Goal: Task Accomplishment & Management: Manage account settings

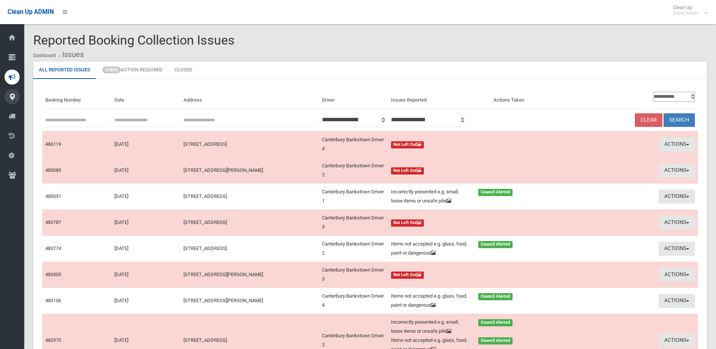
scroll to position [141, 0]
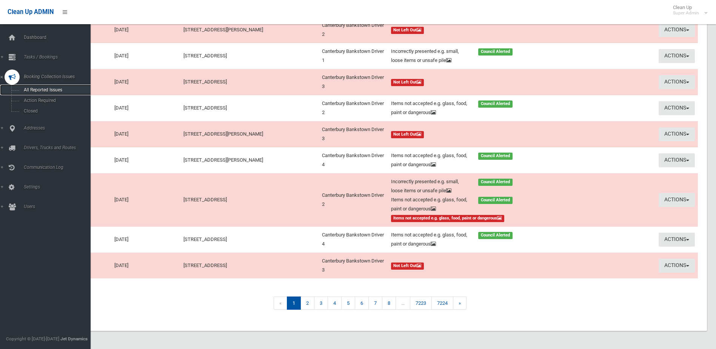
click at [39, 85] on link "All Reported Issues" at bounding box center [48, 90] width 96 height 11
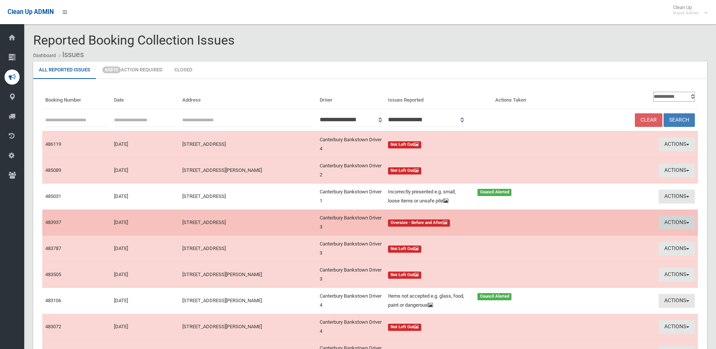
click at [670, 220] on button "Actions" at bounding box center [677, 223] width 36 height 14
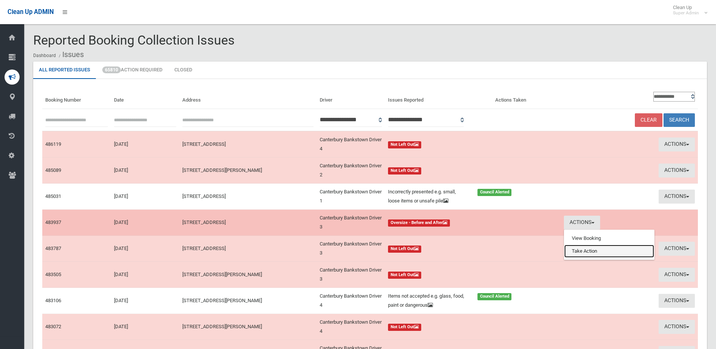
click at [590, 250] on link "Take Action" at bounding box center [610, 251] width 90 height 13
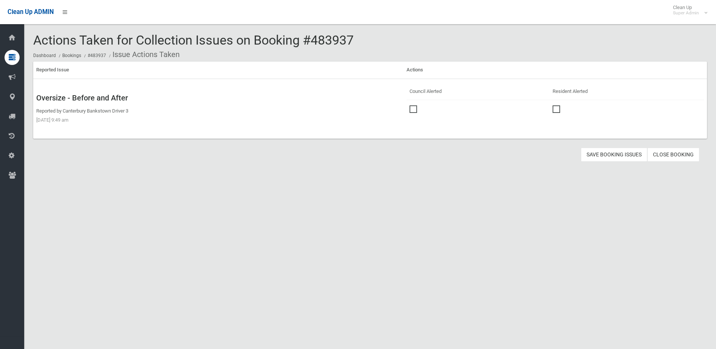
click at [412, 105] on span at bounding box center [415, 105] width 11 height 0
click at [619, 156] on button "Save Booking Issues" at bounding box center [614, 155] width 66 height 14
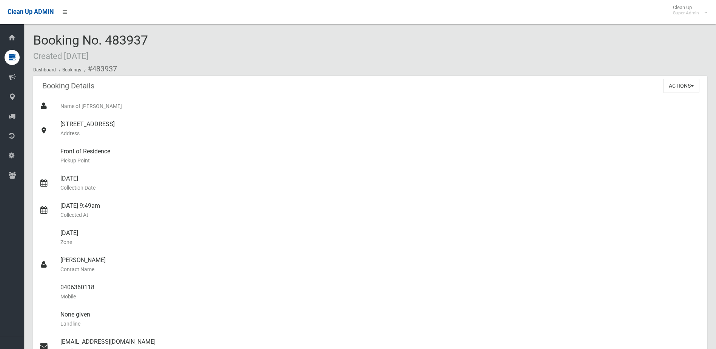
drag, startPoint x: 108, startPoint y: 40, endPoint x: 178, endPoint y: 44, distance: 70.3
click at [178, 44] on div "Booking No. 483937 Created 08/09/2025 Dashboard Bookings #483937" at bounding box center [370, 54] width 674 height 43
drag, startPoint x: 178, startPoint y: 44, endPoint x: 135, endPoint y: 44, distance: 43.1
copy span "483937"
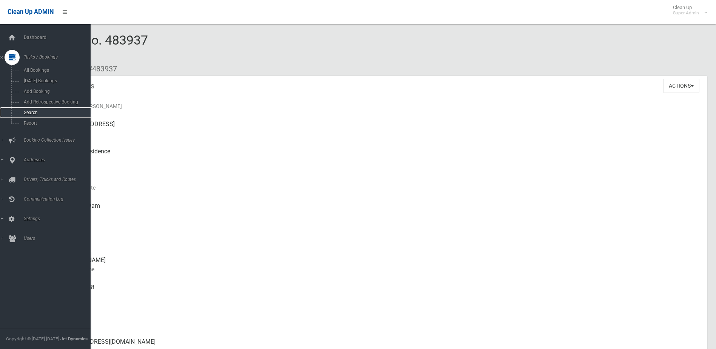
click at [29, 111] on span "Search" at bounding box center [56, 112] width 68 height 5
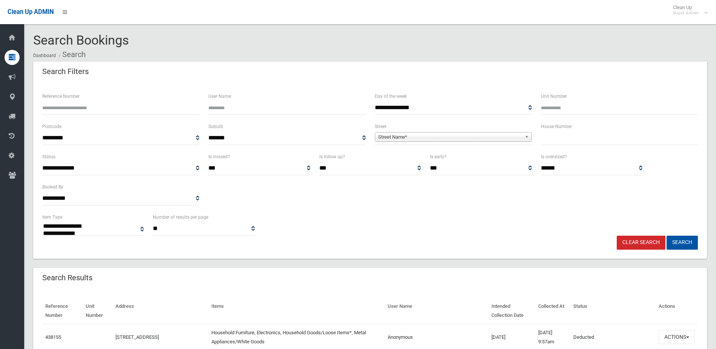
select select
paste input "******"
type input "******"
click at [674, 239] on button "Search" at bounding box center [682, 243] width 31 height 14
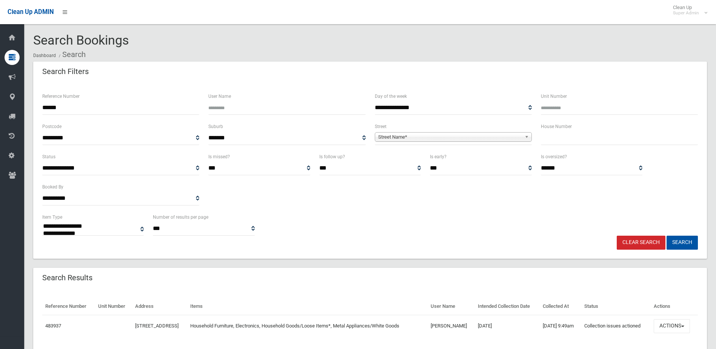
select select
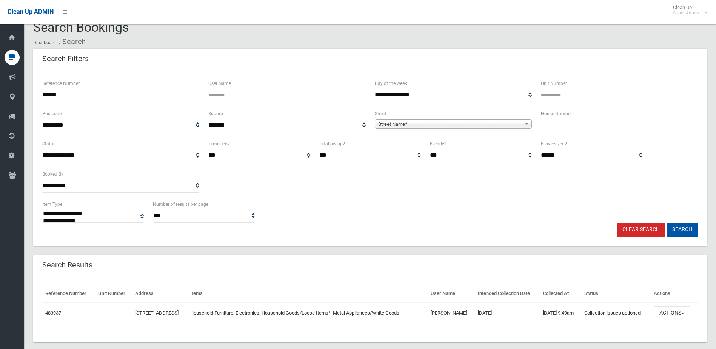
scroll to position [24, 0]
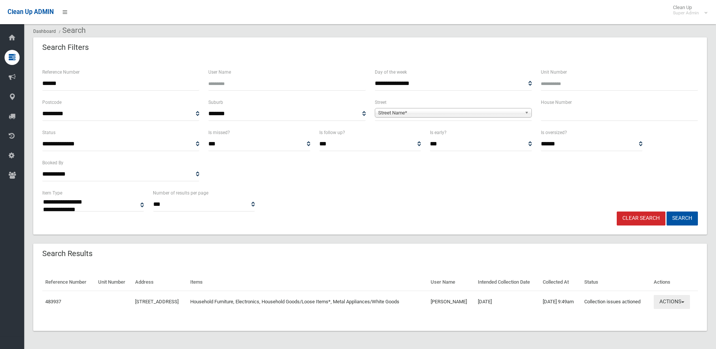
click at [671, 301] on button "Actions" at bounding box center [672, 302] width 36 height 14
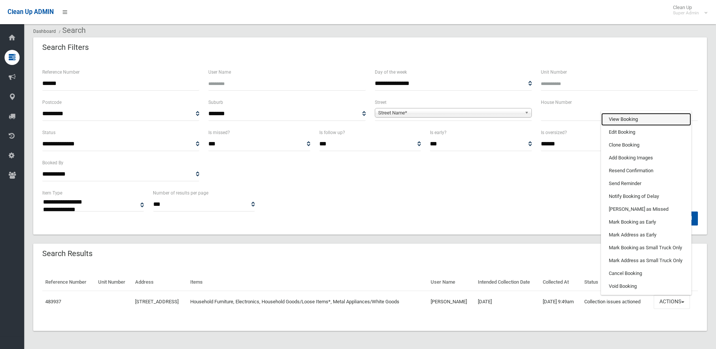
click at [626, 114] on link "View Booking" at bounding box center [647, 119] width 90 height 13
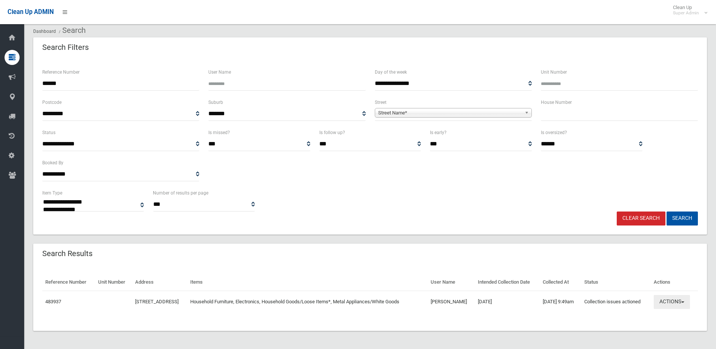
click at [683, 299] on button "Actions" at bounding box center [672, 302] width 36 height 14
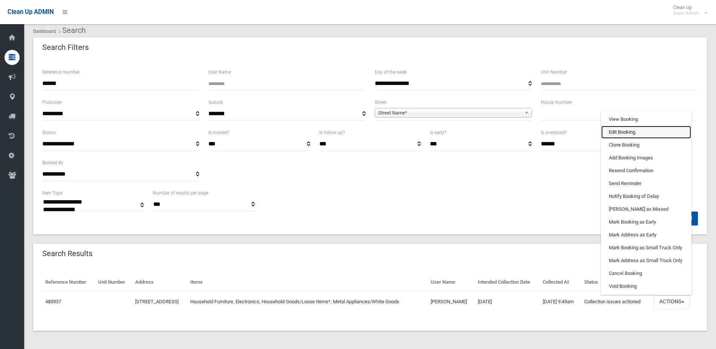
click at [624, 131] on link "Edit Booking" at bounding box center [647, 132] width 90 height 13
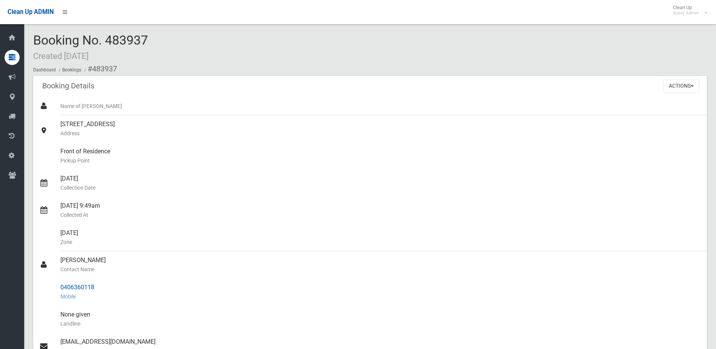
drag, startPoint x: 61, startPoint y: 260, endPoint x: 95, endPoint y: 290, distance: 45.5
click at [95, 290] on ul "Name of [PERSON_NAME] [STREET_ADDRESS] Address Front of Residence [GEOGRAPHIC_D…" at bounding box center [370, 296] width 674 height 399
drag, startPoint x: 95, startPoint y: 290, endPoint x: 80, endPoint y: 284, distance: 16.2
copy ul "[PERSON_NAME] Contact Name 0406360118"
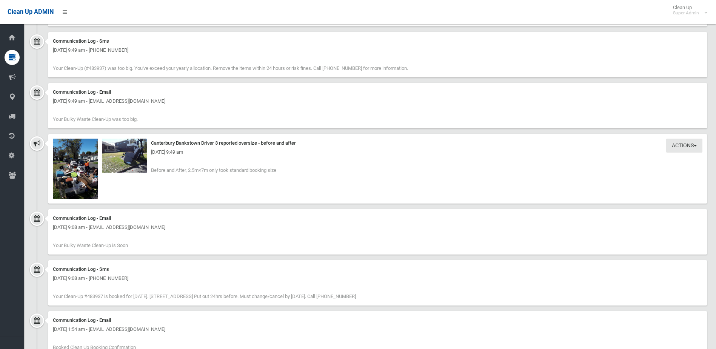
scroll to position [604, 0]
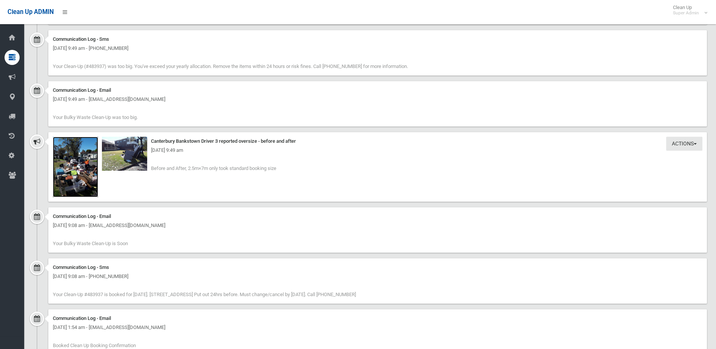
click at [77, 186] on img at bounding box center [75, 167] width 45 height 60
click at [122, 161] on img at bounding box center [124, 154] width 45 height 34
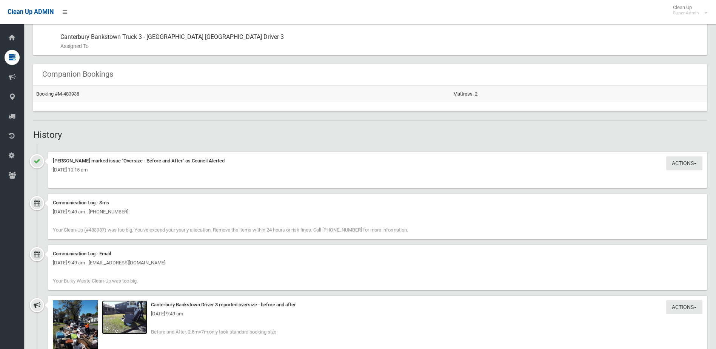
scroll to position [491, 0]
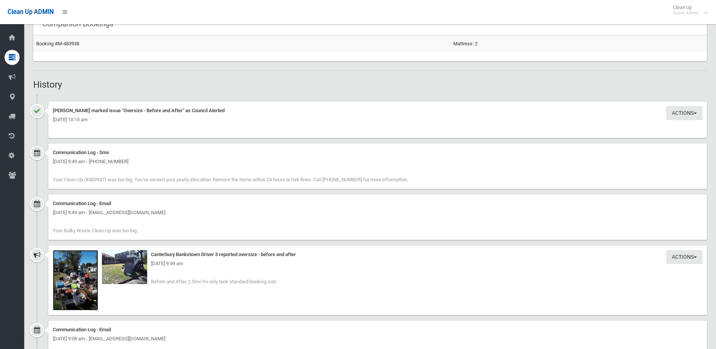
click at [80, 293] on img at bounding box center [75, 280] width 45 height 60
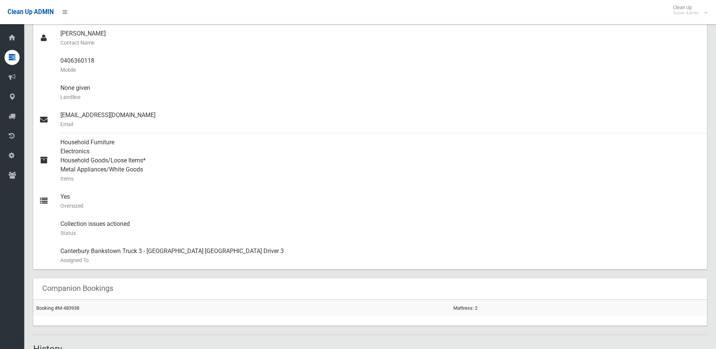
scroll to position [76, 0]
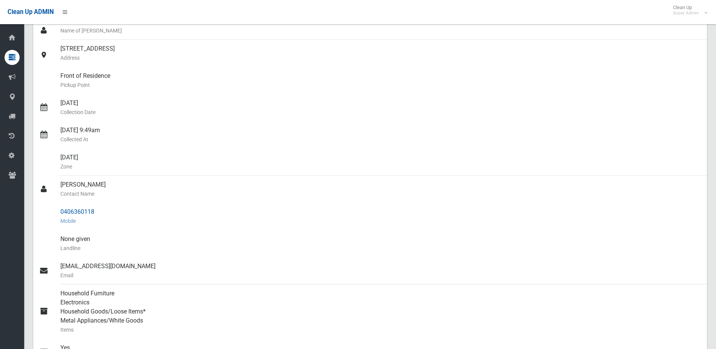
click at [101, 210] on div "0406360118 Mobile" at bounding box center [380, 216] width 641 height 27
drag, startPoint x: 60, startPoint y: 211, endPoint x: 95, endPoint y: 210, distance: 35.2
click at [95, 210] on link "0406360118 Mobile" at bounding box center [370, 216] width 674 height 27
drag, startPoint x: 95, startPoint y: 210, endPoint x: 88, endPoint y: 212, distance: 7.9
copy link "0406360118"
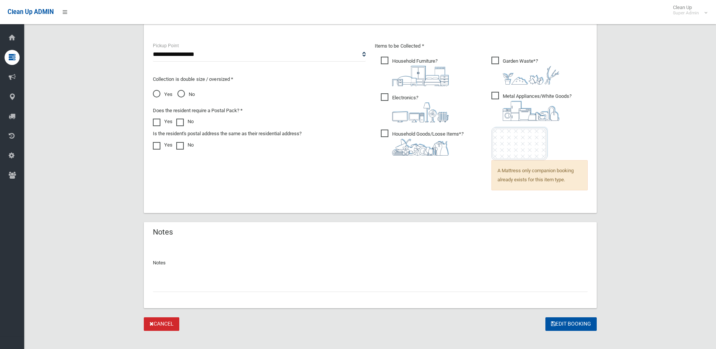
scroll to position [520, 0]
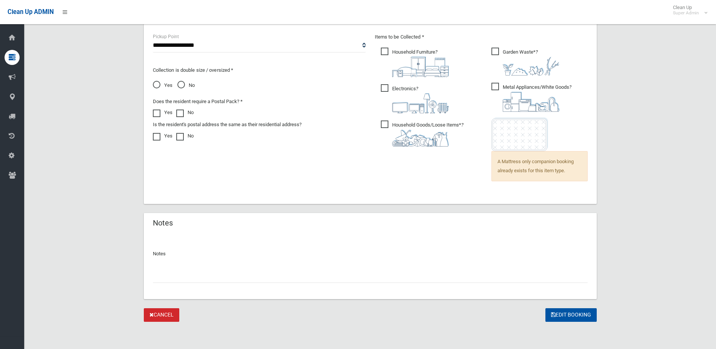
click at [164, 272] on input "text" at bounding box center [370, 276] width 435 height 14
click at [161, 276] on input "**" at bounding box center [370, 276] width 435 height 14
type input "**********"
click at [576, 315] on button "Edit Booking" at bounding box center [571, 315] width 51 height 14
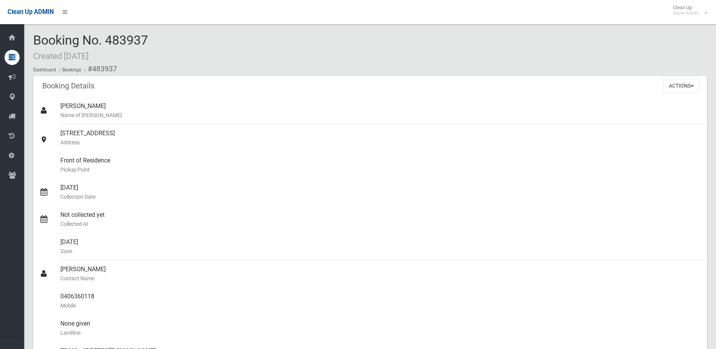
drag, startPoint x: 108, startPoint y: 39, endPoint x: 157, endPoint y: 37, distance: 49.1
click at [157, 37] on div "Booking No. 483937 Created [DATE] Dashboard Bookings #483937" at bounding box center [370, 54] width 674 height 43
drag, startPoint x: 157, startPoint y: 37, endPoint x: 133, endPoint y: 39, distance: 24.2
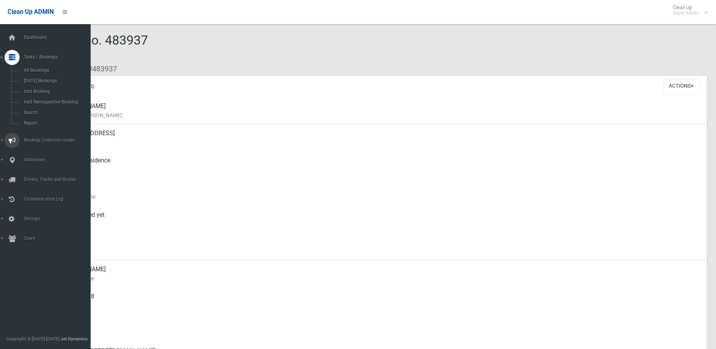
click at [36, 138] on span "Booking Collection Issues" at bounding box center [59, 139] width 75 height 5
click at [38, 87] on link "All Reported Issues" at bounding box center [48, 90] width 96 height 11
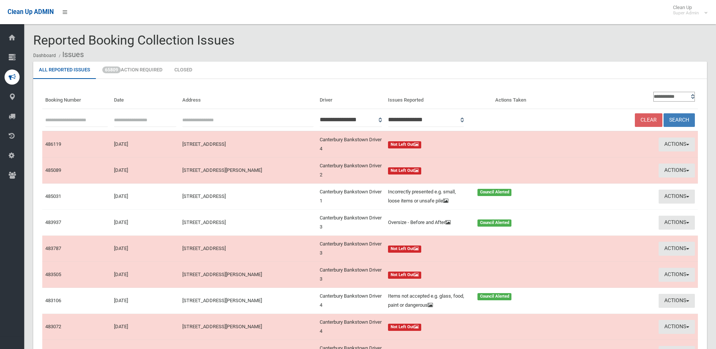
paste input "******"
type input "******"
drag, startPoint x: 684, startPoint y: 119, endPoint x: 670, endPoint y: 118, distance: 13.6
click at [683, 119] on button "Search" at bounding box center [679, 120] width 31 height 14
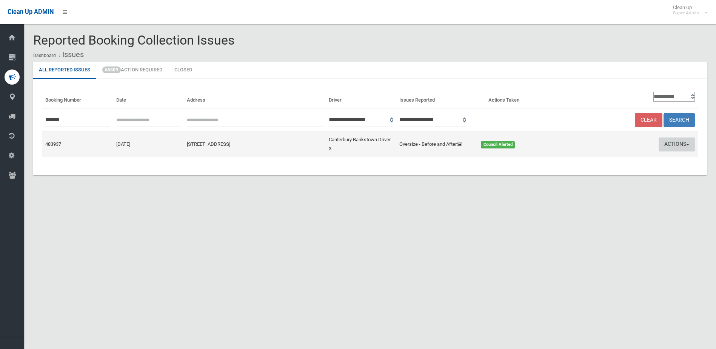
click at [674, 143] on button "Actions" at bounding box center [677, 144] width 36 height 14
click at [606, 170] on link "Edit Actions Taken" at bounding box center [605, 173] width 90 height 13
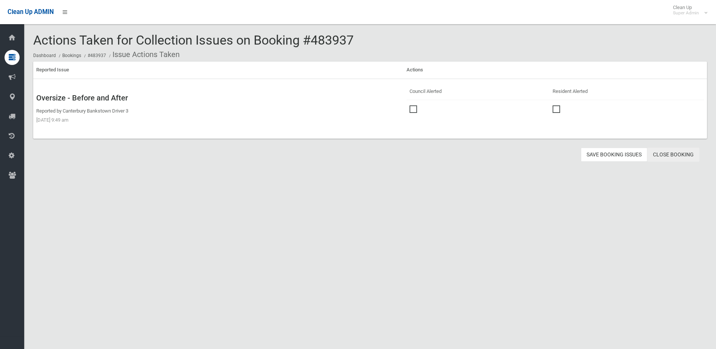
click at [680, 153] on link "Close Booking" at bounding box center [674, 155] width 52 height 14
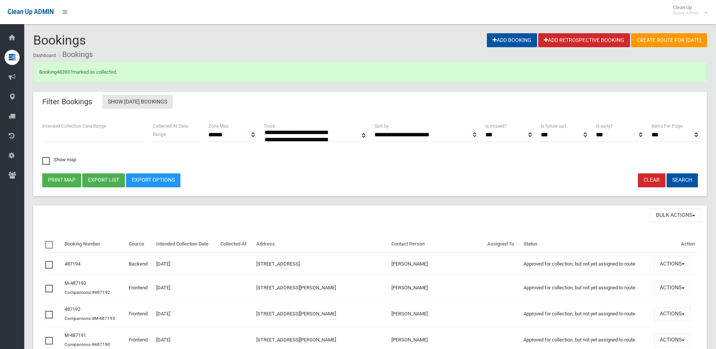
select select
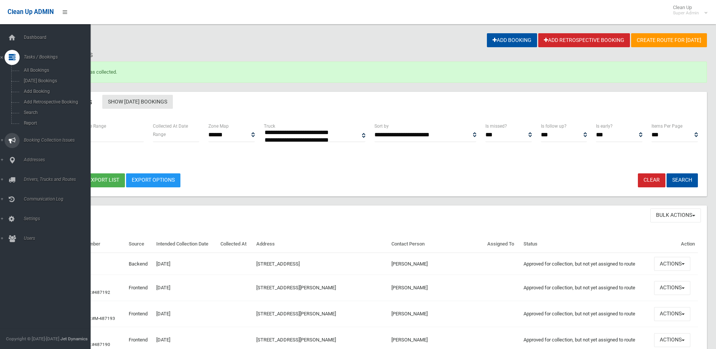
click at [31, 138] on span "Booking Collection Issues" at bounding box center [59, 139] width 75 height 5
click at [43, 89] on span "All Reported Issues" at bounding box center [56, 89] width 68 height 5
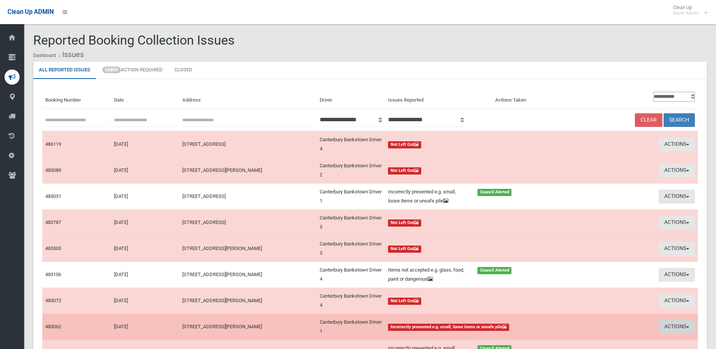
click at [669, 328] on button "Actions" at bounding box center [677, 327] width 36 height 14
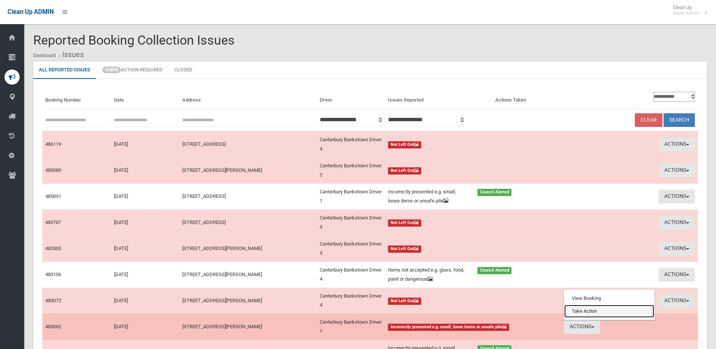
click at [580, 307] on link "Take Action" at bounding box center [610, 311] width 90 height 13
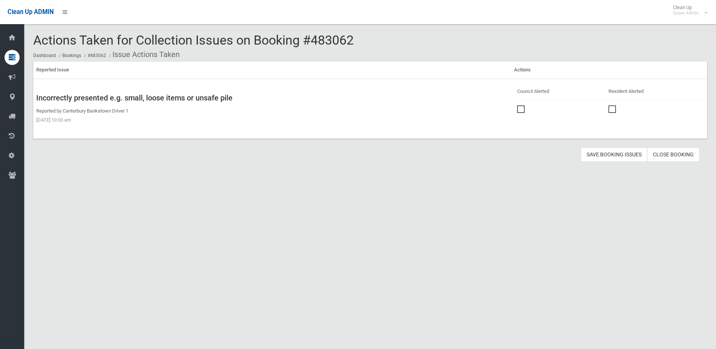
click at [517, 105] on span at bounding box center [522, 105] width 11 height 0
click at [612, 153] on button "Save Booking Issues" at bounding box center [614, 155] width 66 height 14
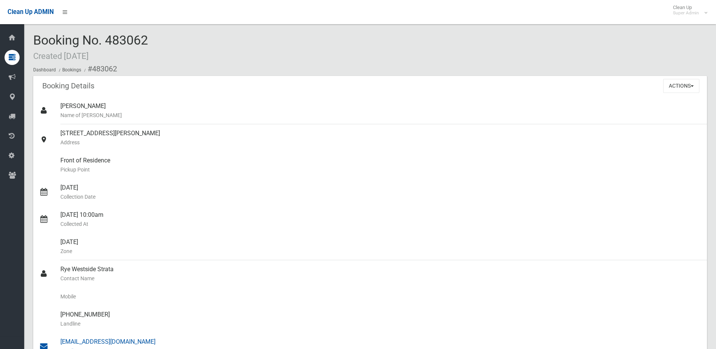
drag, startPoint x: 60, startPoint y: 269, endPoint x: 136, endPoint y: 339, distance: 103.1
click at [136, 339] on ul "fatma kassem Name of Booker 1A Carmen Street, BANKSTOWN NSW 2200 Address Front …" at bounding box center [370, 301] width 674 height 408
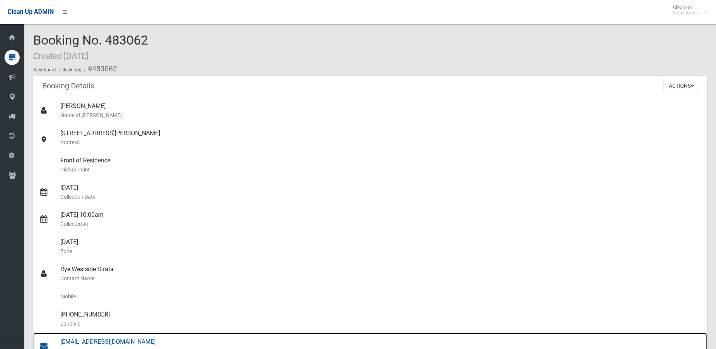
drag, startPoint x: 136, startPoint y: 339, endPoint x: 117, endPoint y: 343, distance: 18.5
copy ul "Rye Westside Strata Contact Name Mobile (02) 9791 9933 Landline admin@westside.…"
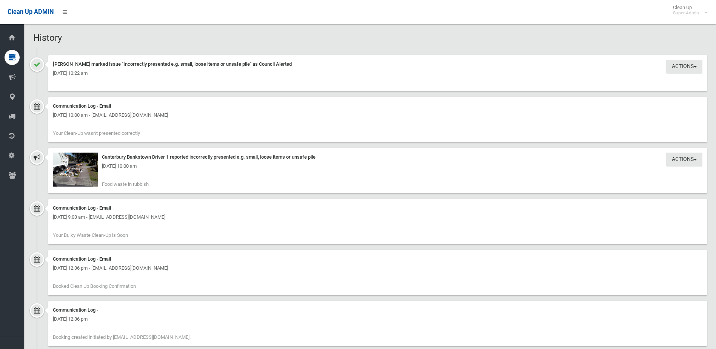
scroll to position [642, 0]
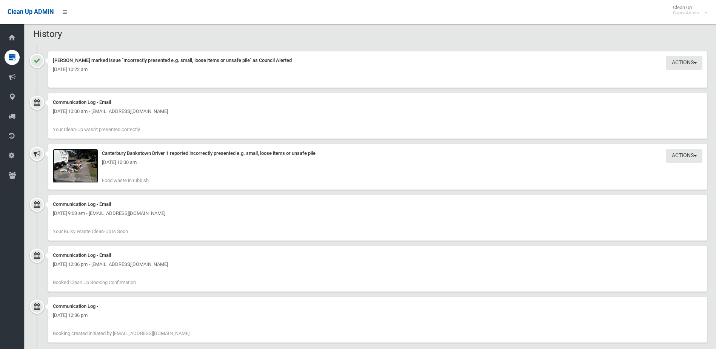
click at [74, 172] on img at bounding box center [75, 166] width 45 height 34
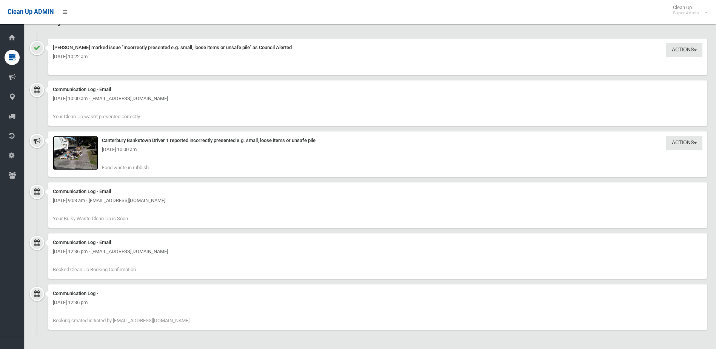
click at [77, 159] on img at bounding box center [75, 153] width 45 height 34
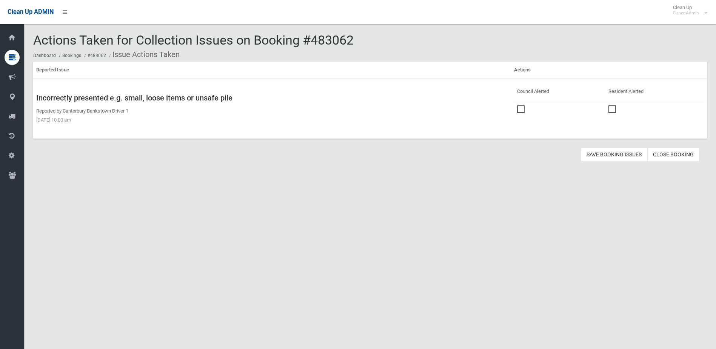
drag, startPoint x: 315, startPoint y: 37, endPoint x: 356, endPoint y: 39, distance: 41.2
click at [356, 39] on div "Actions Taken for Collection Issues on Booking #483062 Dashboard Bookings #4830…" at bounding box center [370, 47] width 674 height 28
drag, startPoint x: 356, startPoint y: 39, endPoint x: 351, endPoint y: 39, distance: 4.9
copy span "483062"
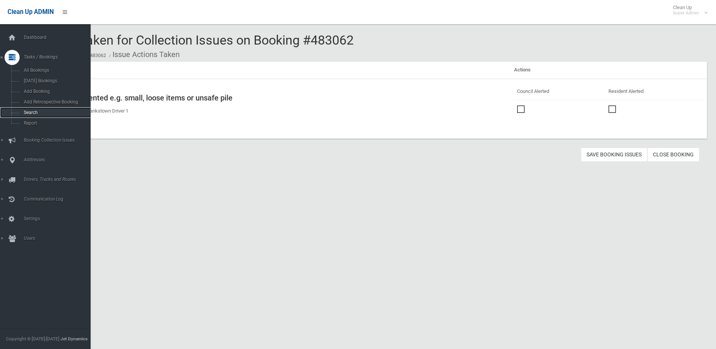
click at [34, 111] on span "Search" at bounding box center [56, 112] width 68 height 5
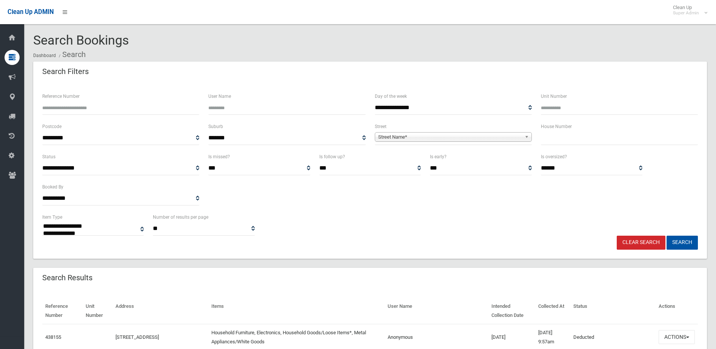
select select
click at [674, 335] on button "Actions" at bounding box center [677, 337] width 36 height 14
paste input "******"
type input "******"
click at [690, 241] on button "Search" at bounding box center [682, 243] width 31 height 14
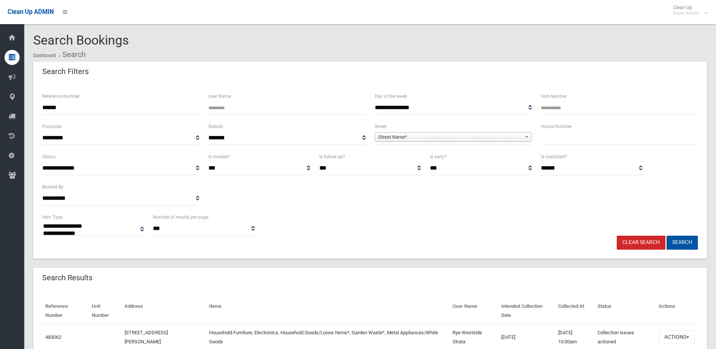
select select
click at [673, 335] on button "Actions" at bounding box center [677, 337] width 36 height 14
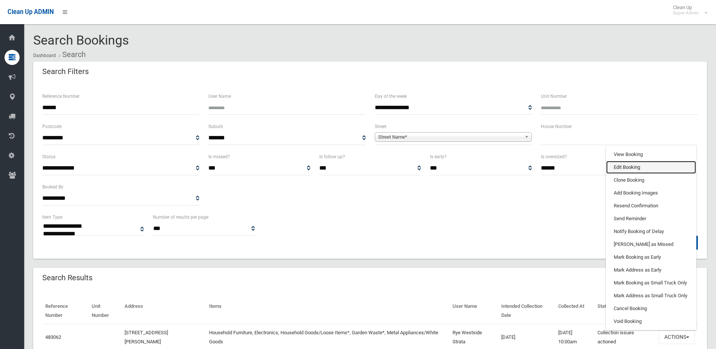
click at [619, 171] on link "Edit Booking" at bounding box center [652, 167] width 90 height 13
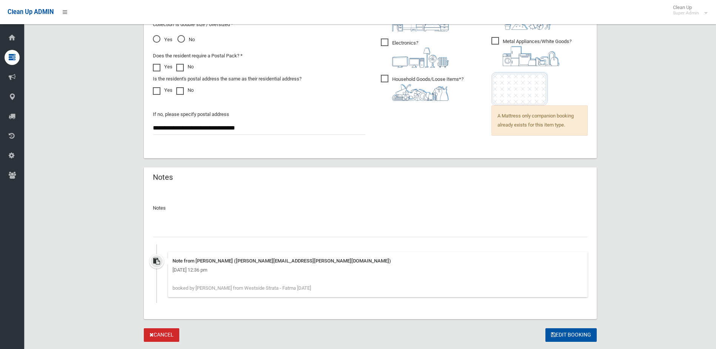
scroll to position [566, 0]
click at [179, 230] on input "text" at bounding box center [370, 230] width 435 height 14
type input "**********"
click at [564, 333] on button "Edit Booking" at bounding box center [571, 335] width 51 height 14
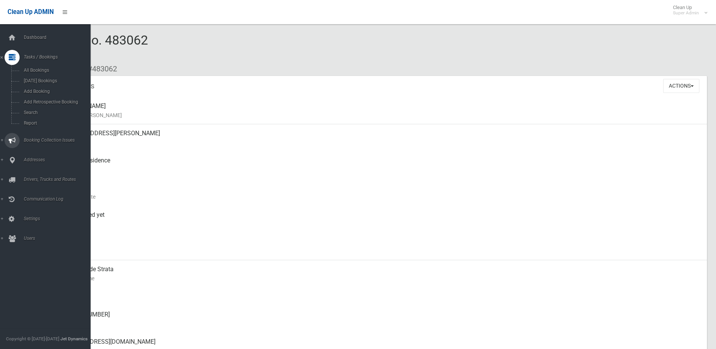
click at [33, 138] on span "Booking Collection Issues" at bounding box center [59, 139] width 75 height 5
click at [45, 86] on link "All Reported Issues" at bounding box center [48, 90] width 96 height 11
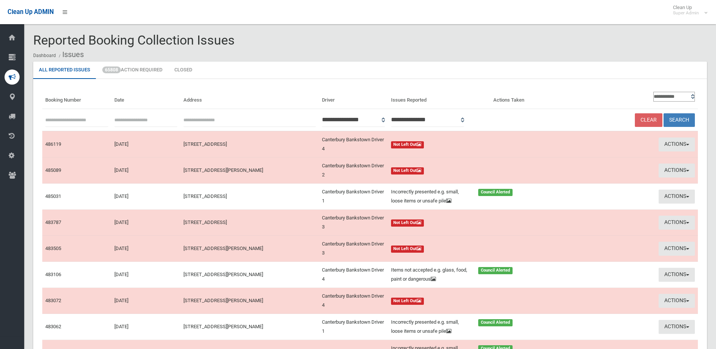
click at [74, 121] on input "text" at bounding box center [76, 120] width 63 height 14
type input "******"
click at [664, 113] on button "Search" at bounding box center [679, 120] width 31 height 14
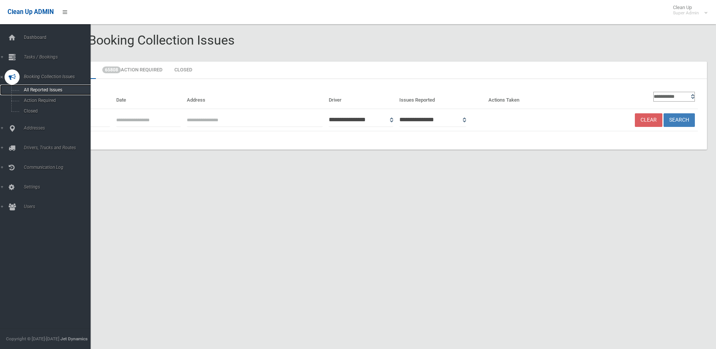
click at [43, 86] on link "All Reported Issues" at bounding box center [48, 90] width 96 height 11
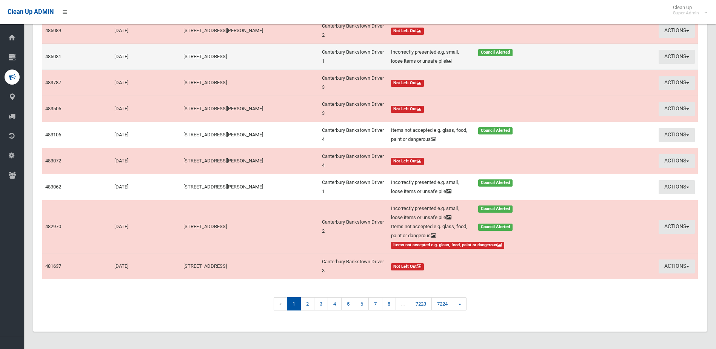
scroll to position [141, 0]
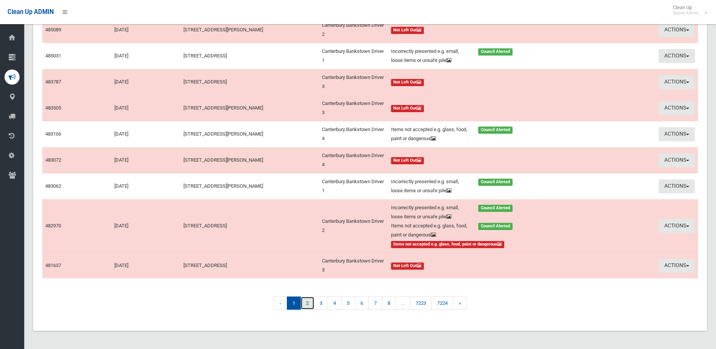
click at [307, 304] on link "2" at bounding box center [308, 302] width 14 height 13
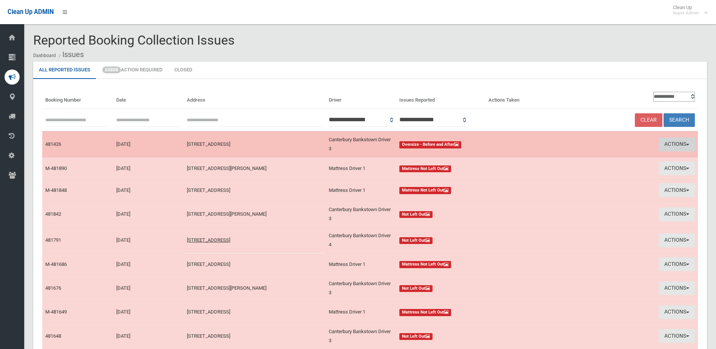
click at [674, 143] on button "Actions" at bounding box center [677, 144] width 36 height 14
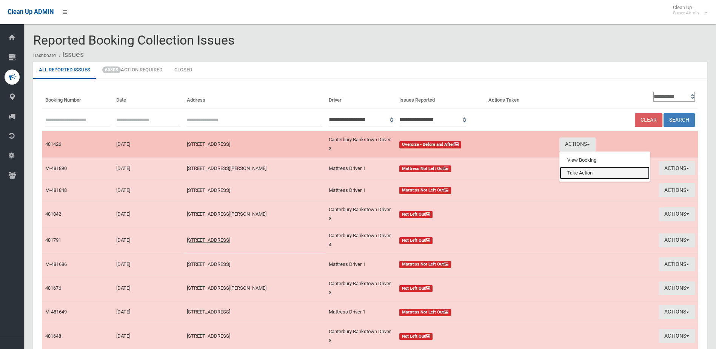
click at [574, 171] on link "Take Action" at bounding box center [605, 173] width 90 height 13
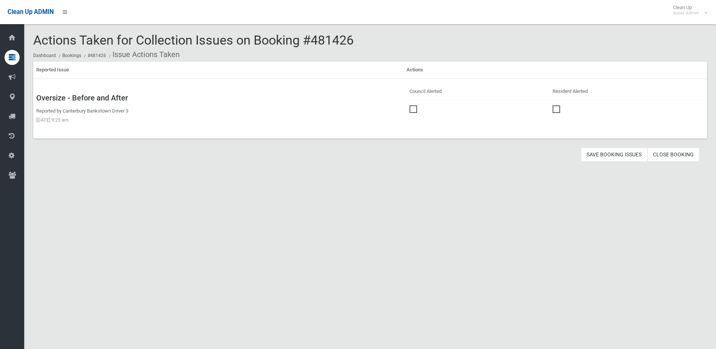
click at [413, 105] on span at bounding box center [415, 105] width 11 height 0
click at [612, 151] on button "Save Booking Issues" at bounding box center [614, 155] width 66 height 14
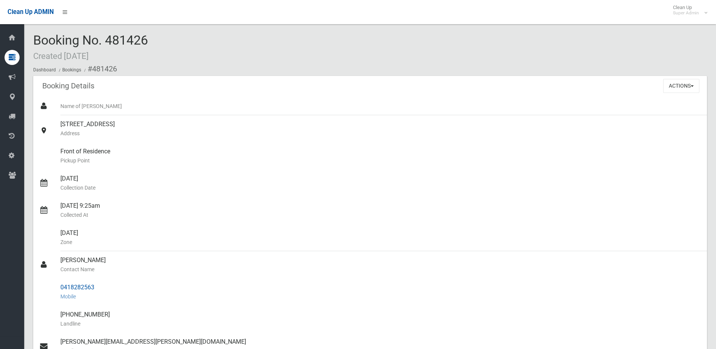
drag, startPoint x: 60, startPoint y: 261, endPoint x: 102, endPoint y: 283, distance: 47.5
click at [102, 283] on ul "Name of Booker 20A Northcote Road, GREENACRE NSW 2190 Address Front of Residenc…" at bounding box center [370, 287] width 674 height 381
drag, startPoint x: 102, startPoint y: 283, endPoint x: 86, endPoint y: 285, distance: 15.6
copy ul "Domitila Figueiredo Contact Name 0418282563"
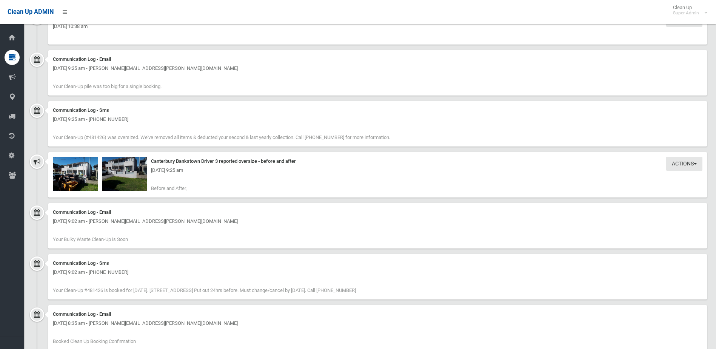
scroll to position [566, 0]
click at [79, 177] on img at bounding box center [75, 173] width 45 height 34
click at [135, 176] on img at bounding box center [124, 173] width 45 height 34
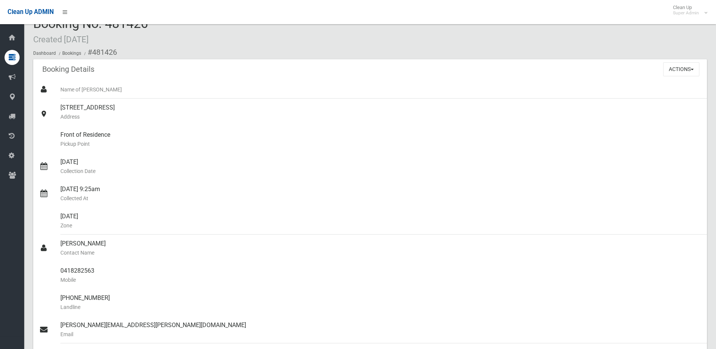
scroll to position [0, 0]
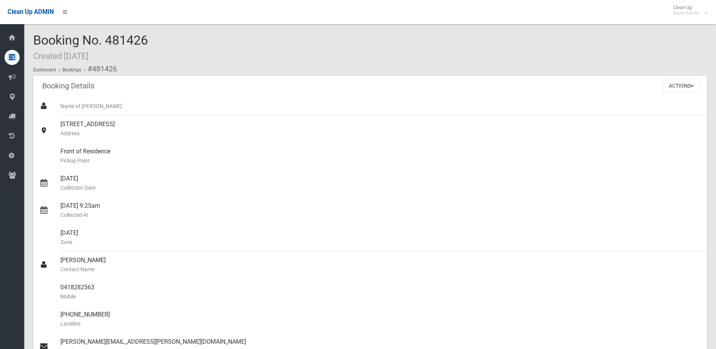
drag, startPoint x: 108, startPoint y: 40, endPoint x: 148, endPoint y: 36, distance: 41.0
click at [148, 36] on span "Booking No. 481426 Created 27/08/2025" at bounding box center [90, 46] width 115 height 29
drag, startPoint x: 148, startPoint y: 36, endPoint x: 144, endPoint y: 36, distance: 4.2
copy span "481426"
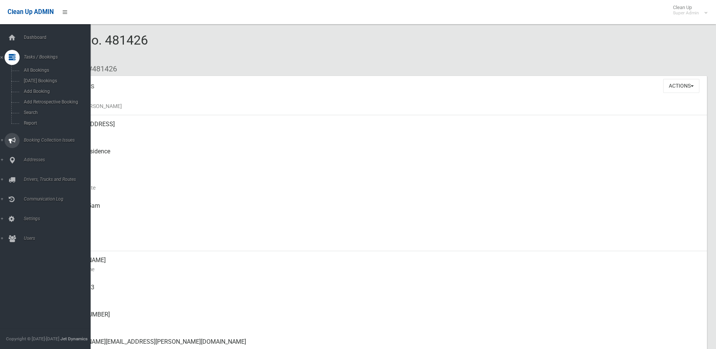
click at [39, 137] on span "Booking Collection Issues" at bounding box center [59, 139] width 75 height 5
click at [43, 88] on span "All Reported Issues" at bounding box center [56, 89] width 68 height 5
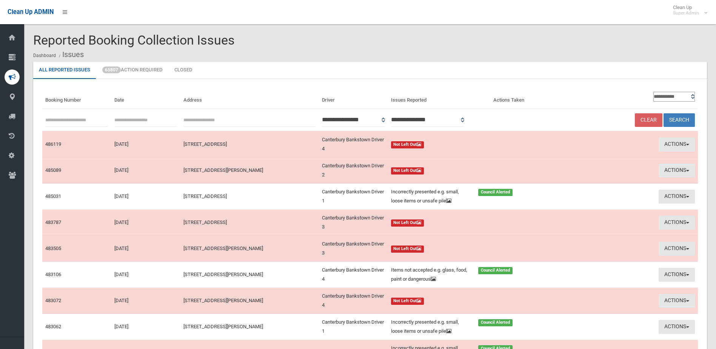
paste input "******"
type input "******"
click at [679, 119] on button "Search" at bounding box center [679, 120] width 31 height 14
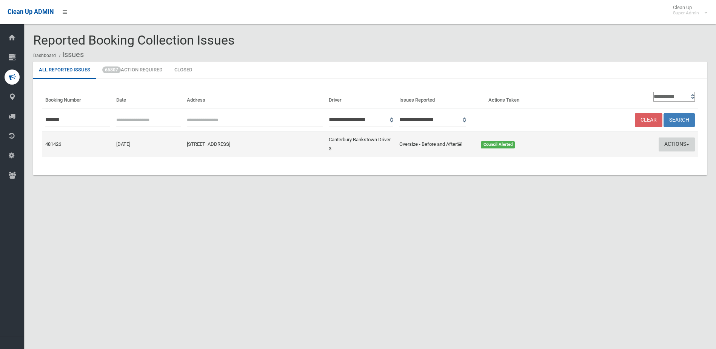
click at [685, 144] on button "Actions" at bounding box center [677, 144] width 36 height 14
click at [605, 170] on link "Edit Actions Taken" at bounding box center [605, 173] width 90 height 13
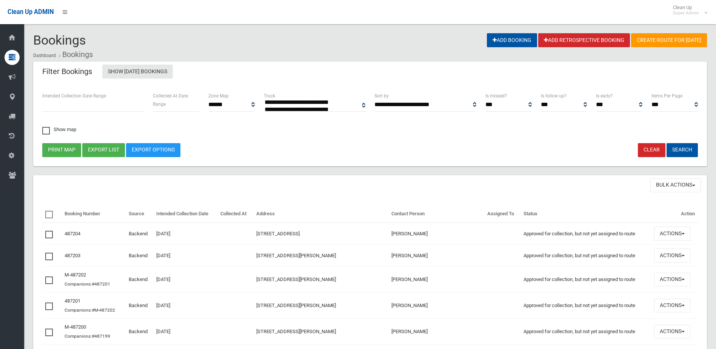
select select
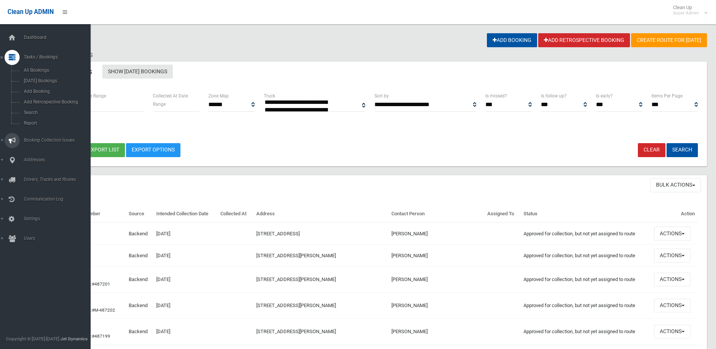
click at [38, 139] on span "Booking Collection Issues" at bounding box center [59, 139] width 75 height 5
click at [36, 54] on span "Tasks / Bookings" at bounding box center [59, 56] width 75 height 5
click at [30, 112] on span "Search" at bounding box center [56, 112] width 68 height 5
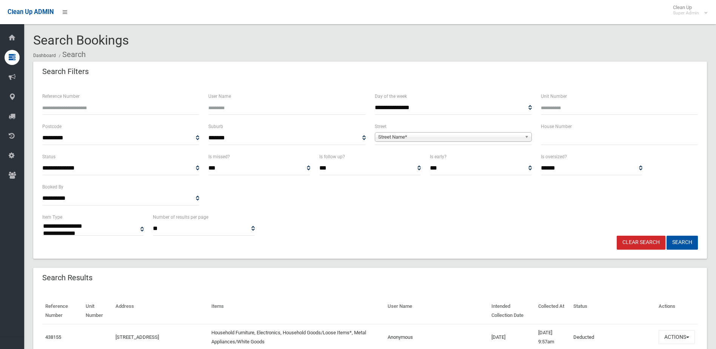
select select
click at [73, 103] on input "Reference Number" at bounding box center [120, 108] width 157 height 14
type input "******"
click at [667, 236] on button "Search" at bounding box center [682, 243] width 31 height 14
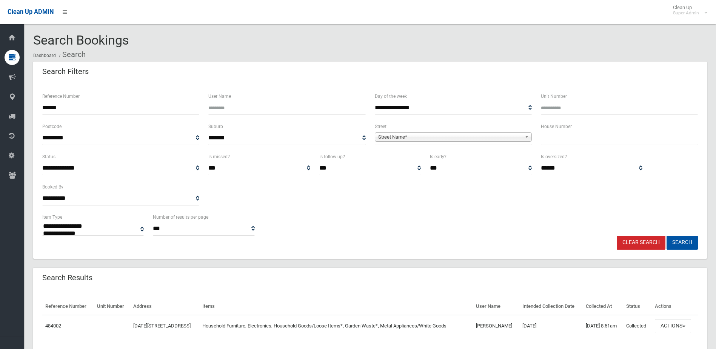
select select
click at [668, 323] on button "Actions" at bounding box center [673, 326] width 36 height 14
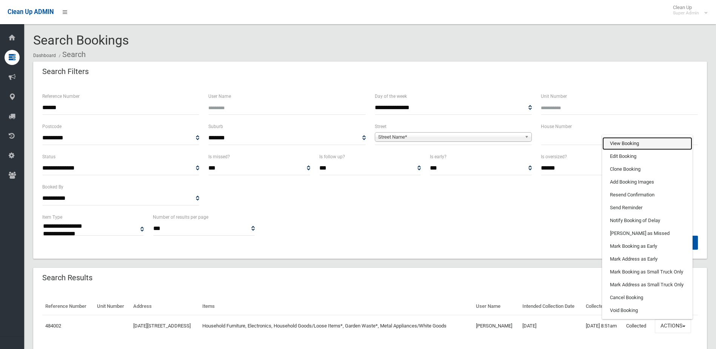
click at [628, 147] on link "View Booking" at bounding box center [648, 143] width 90 height 13
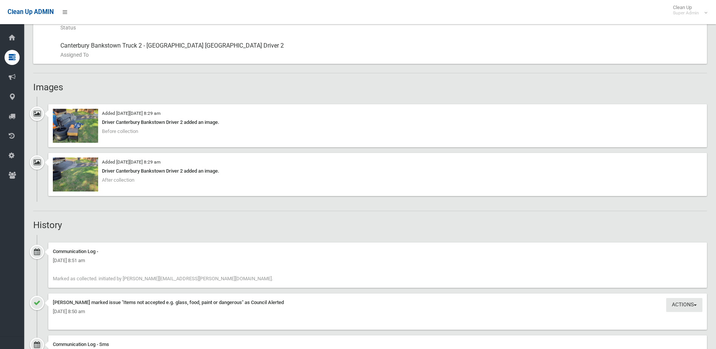
scroll to position [453, 0]
